Goal: Task Accomplishment & Management: Complete application form

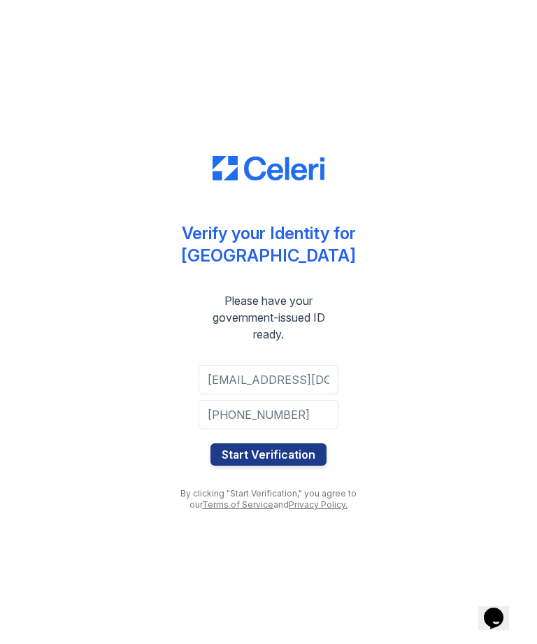
click at [319, 456] on button "Start Verification" at bounding box center [268, 454] width 116 height 22
